Goal: Information Seeking & Learning: Learn about a topic

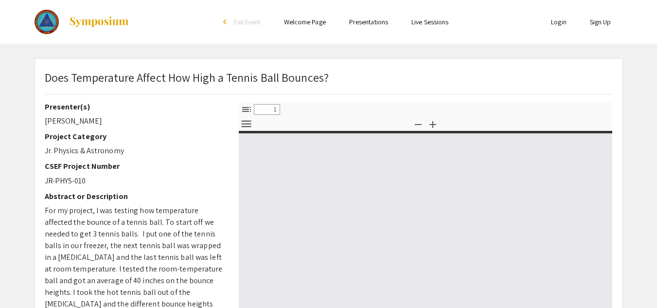
select select "custom"
type input "0"
select select "custom"
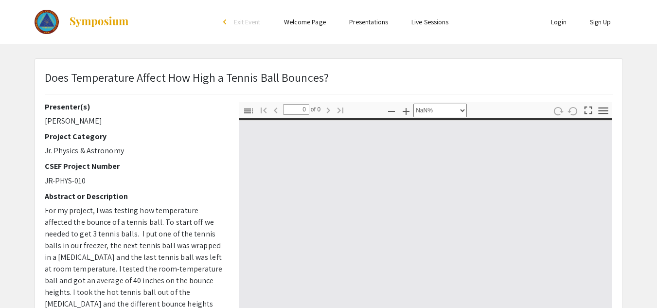
type input "1"
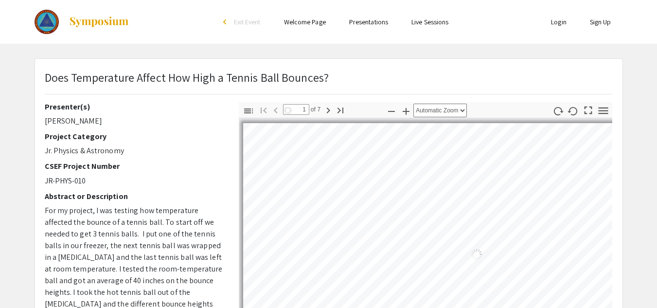
select select "auto"
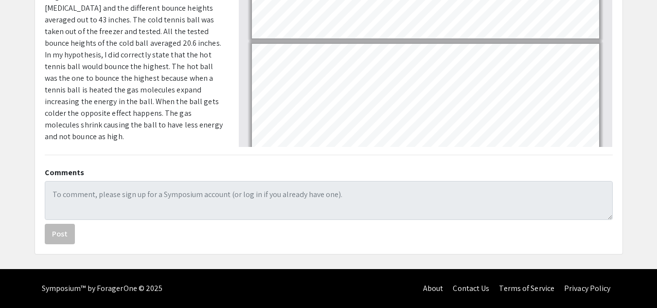
scroll to position [196, 0]
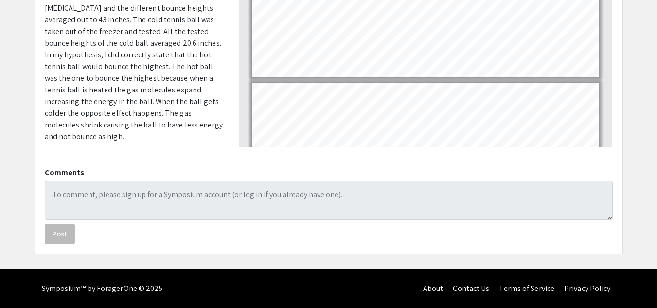
click at [604, 150] on div "Does Temperature Affect How High a Tennis Ball Bounces? Presenter(s) [PERSON_NA…" at bounding box center [329, 8] width 588 height 491
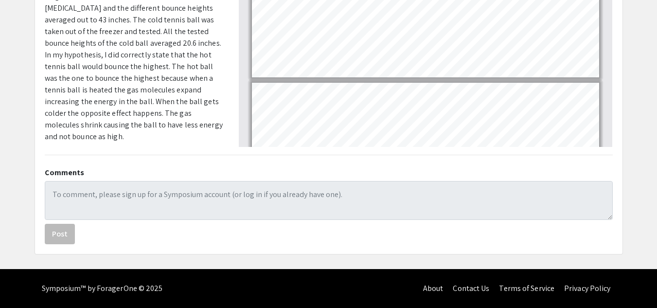
click at [604, 150] on div "Does Temperature Affect How High a Tennis Ball Bounces? Presenter(s) [PERSON_NA…" at bounding box center [329, 8] width 588 height 491
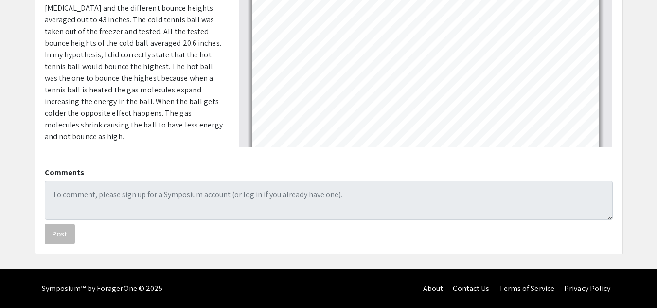
scroll to position [1038, 0]
type input "7"
select select "page-width"
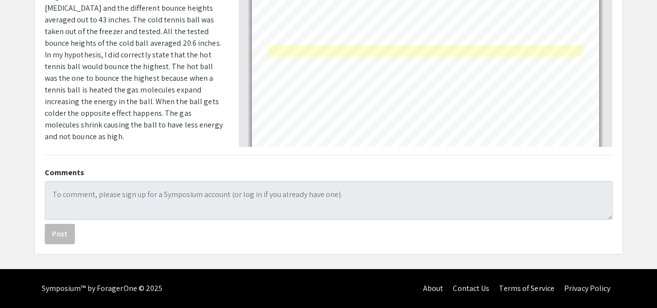
scroll to position [1082, 0]
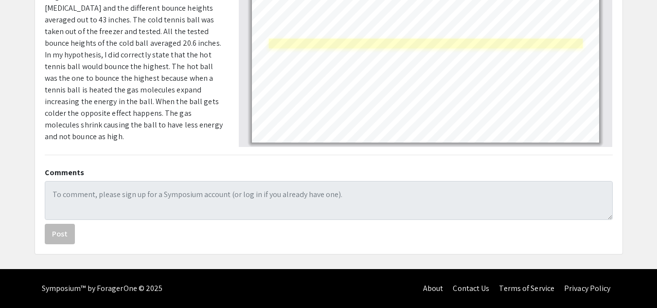
click at [447, 42] on div "Page 7" at bounding box center [426, 45] width 356 height 204
